Goal: Navigation & Orientation: Go to known website

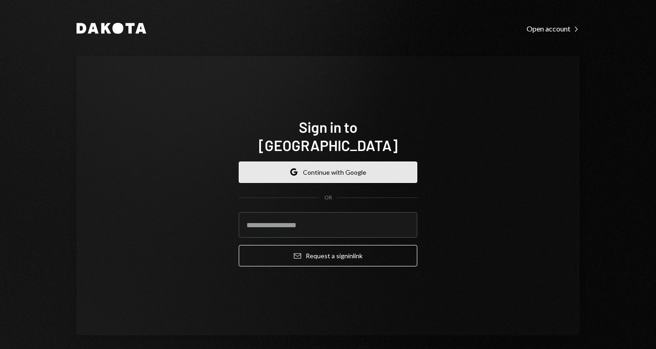
click at [322, 173] on button "Google Continue with Google" at bounding box center [328, 171] width 179 height 21
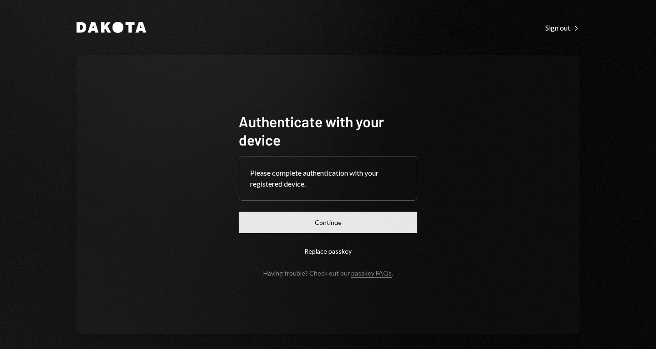
click at [326, 221] on button "Continue" at bounding box center [328, 222] width 179 height 21
